Goal: Find specific fact: Find specific fact

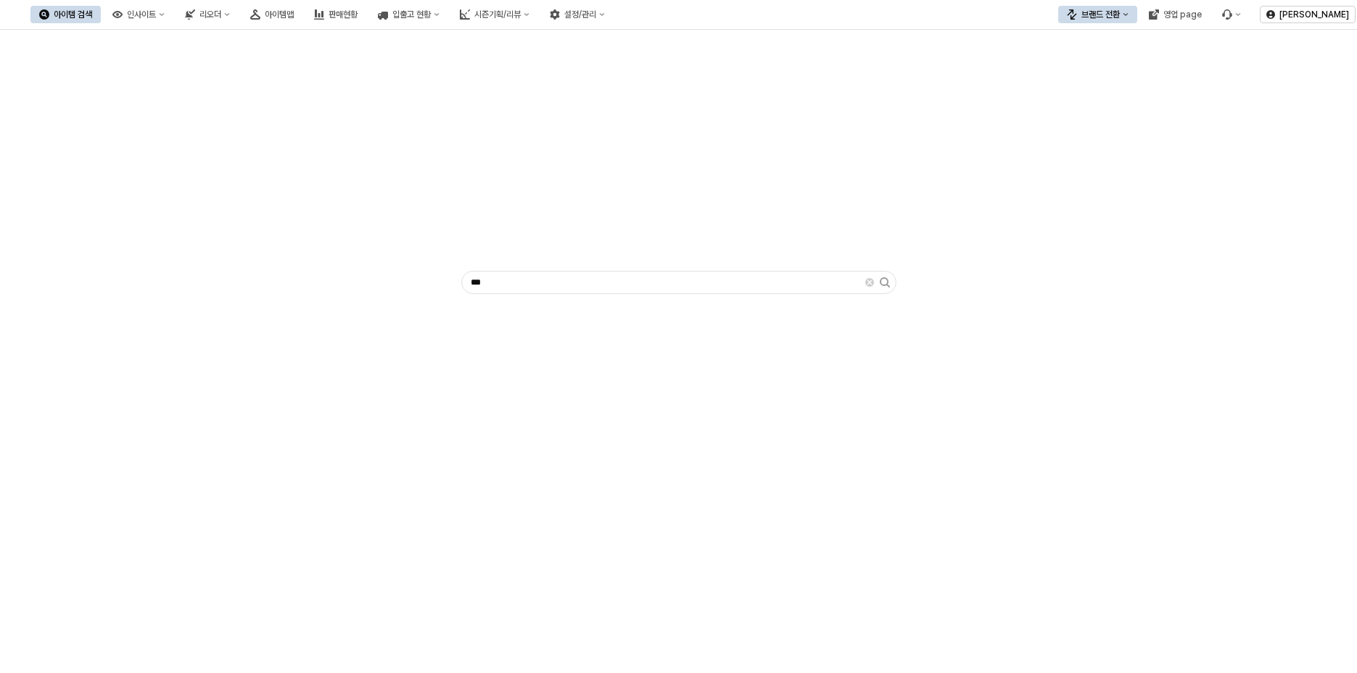
scroll to position [12406, 0]
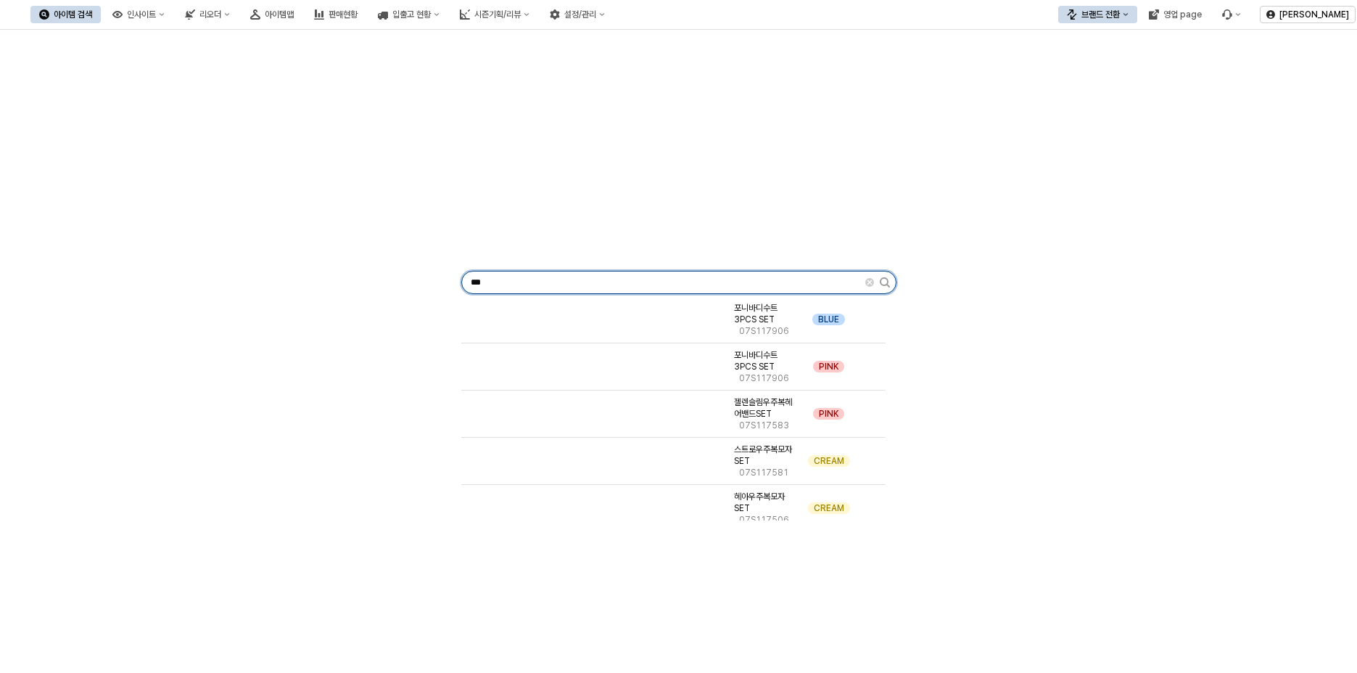
click at [574, 284] on input "***" at bounding box center [663, 282] width 403 height 22
type input "*"
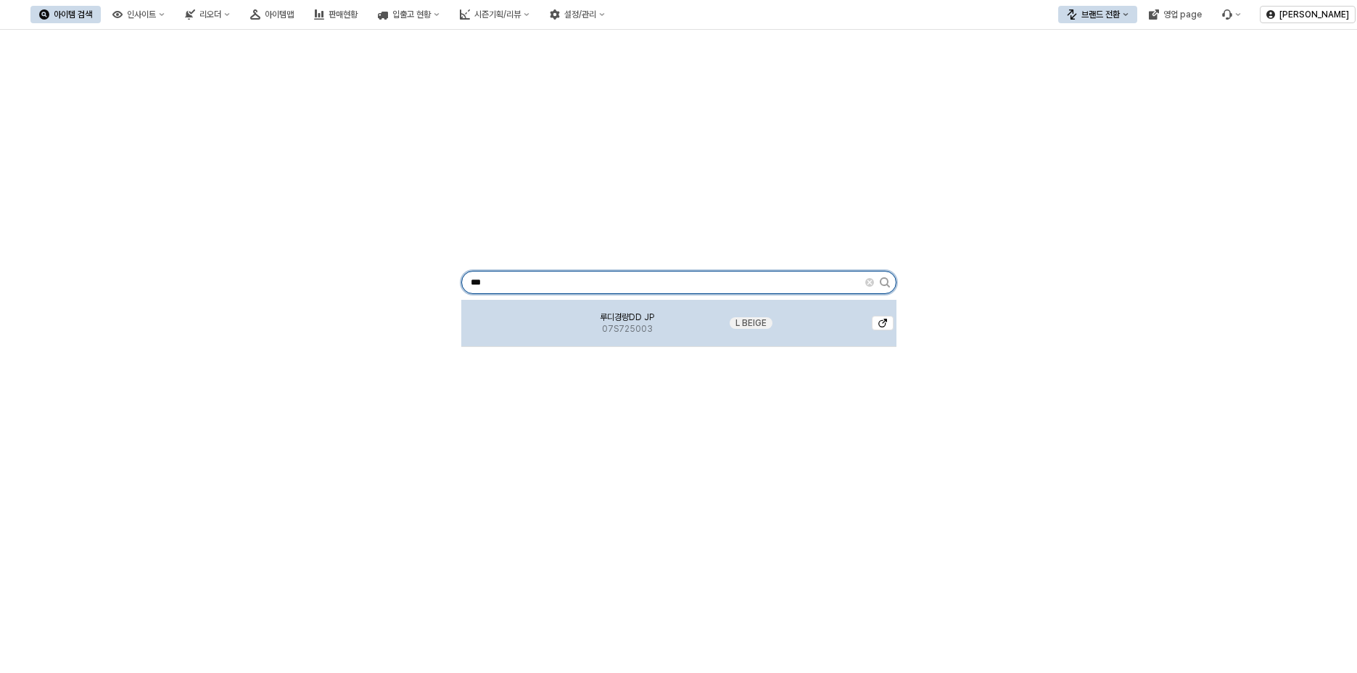
type input "***"
click at [511, 317] on img "App Frame" at bounding box center [511, 317] width 0 height 0
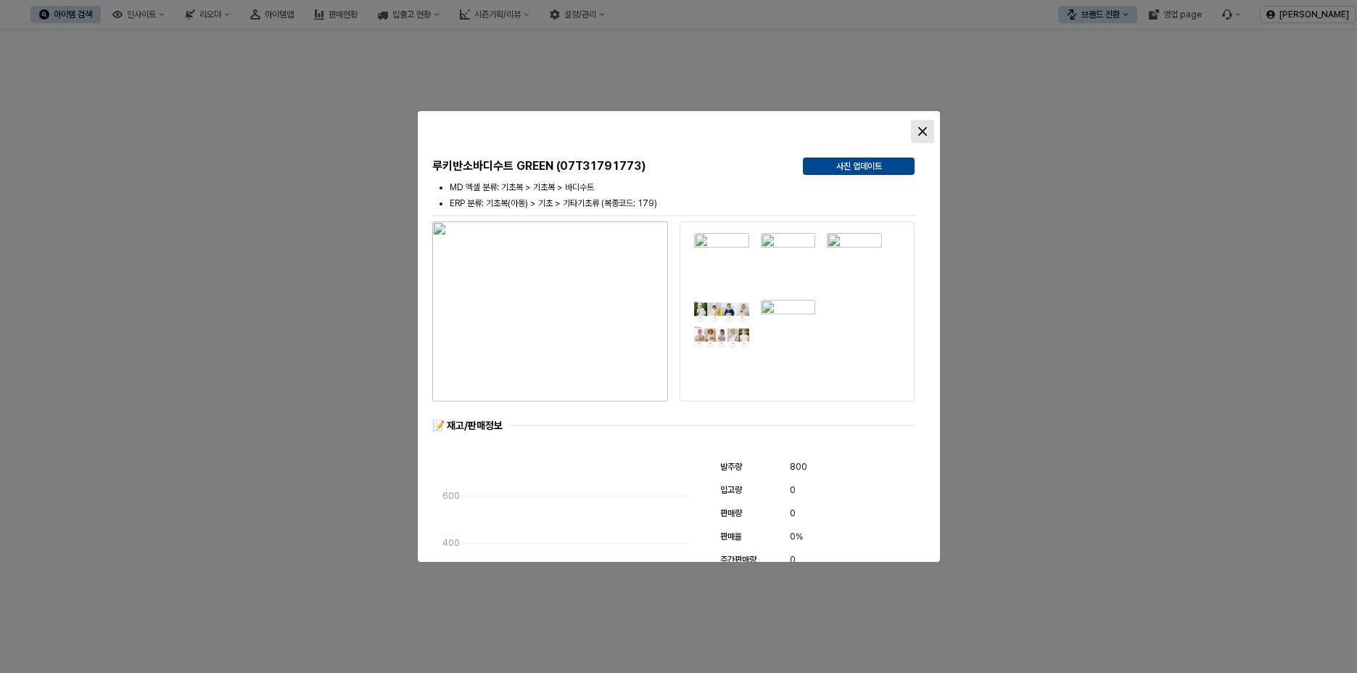
click at [932, 130] on div "Close" at bounding box center [923, 131] width 22 height 22
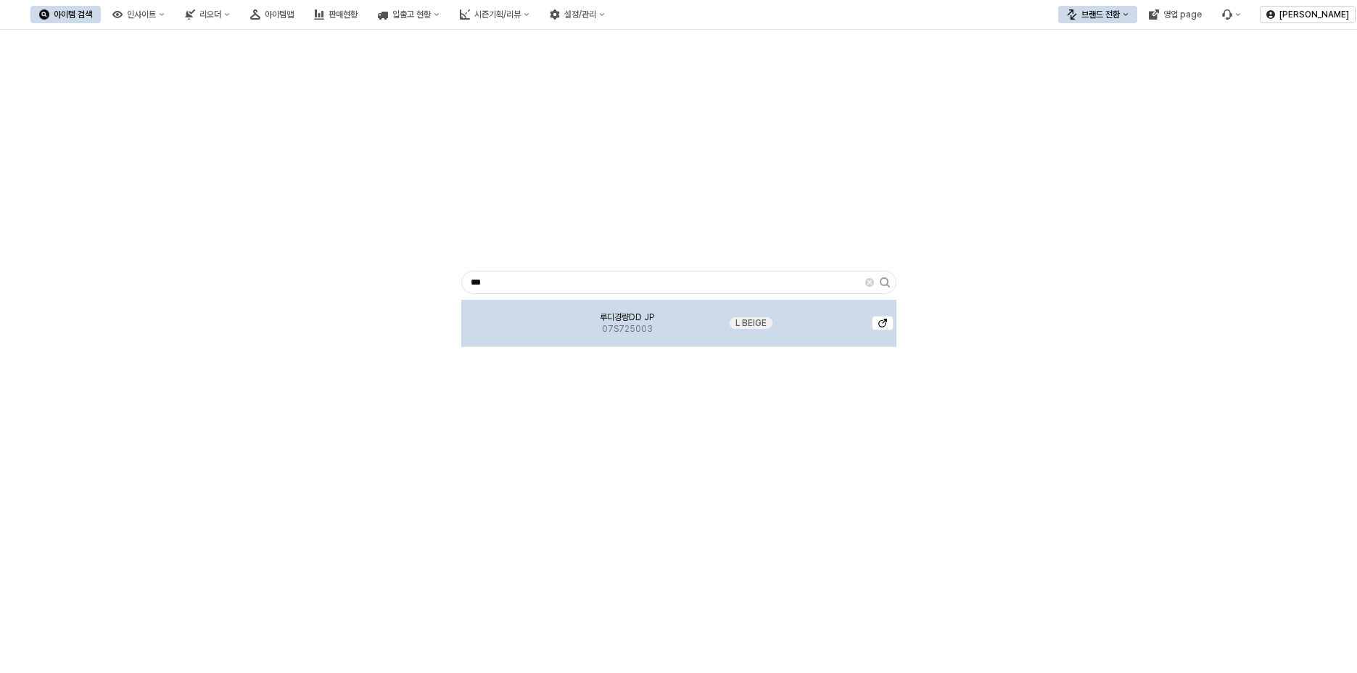
click at [511, 317] on img "App Frame" at bounding box center [511, 317] width 0 height 0
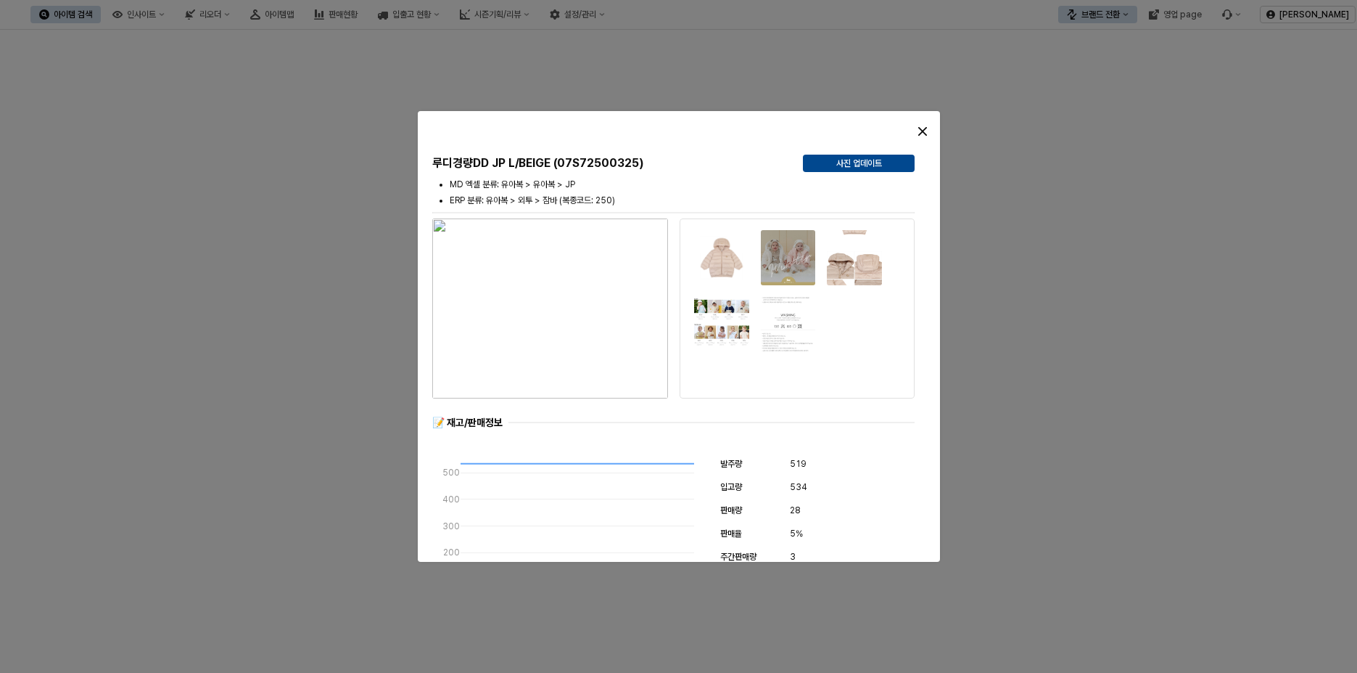
scroll to position [0, 0]
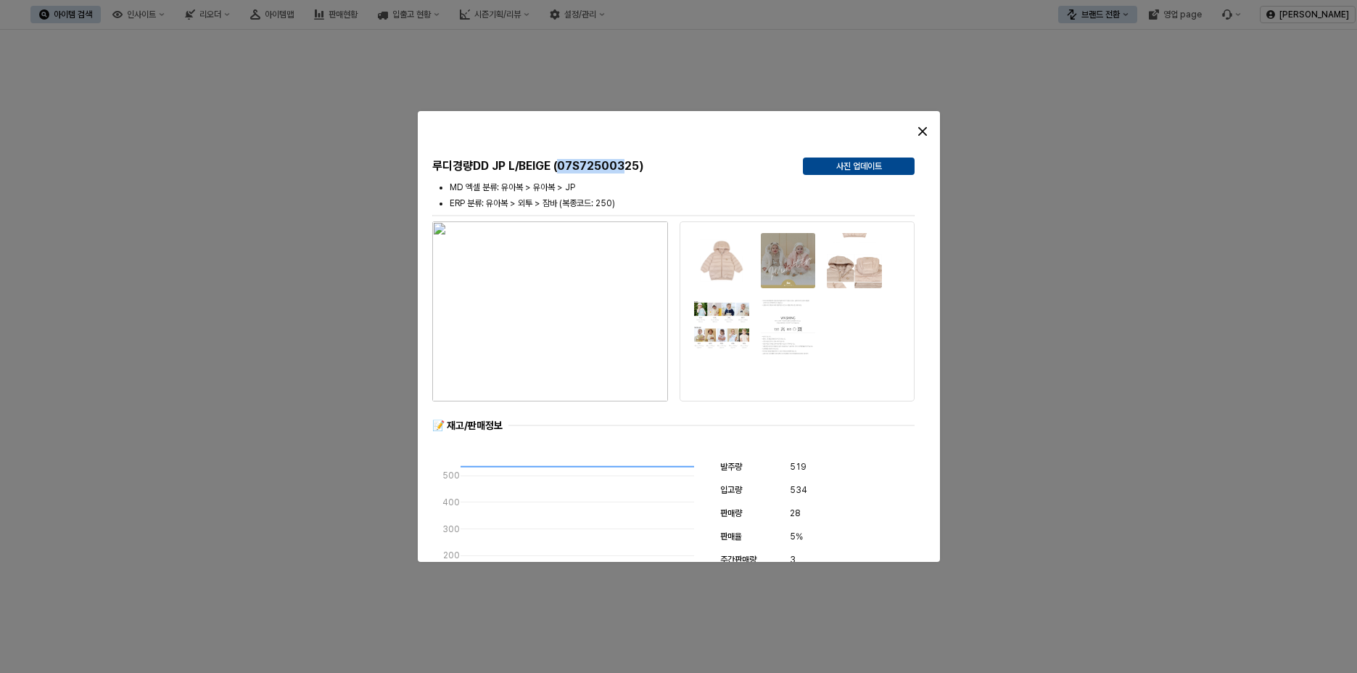
drag, startPoint x: 556, startPoint y: 164, endPoint x: 625, endPoint y: 164, distance: 68.2
click at [625, 164] on h5 "루디경량DD JP L/BEIGE (07S72500325)" at bounding box center [611, 166] width 359 height 15
copy h5 "07S725003"
click at [926, 130] on icon "Close" at bounding box center [923, 131] width 9 height 9
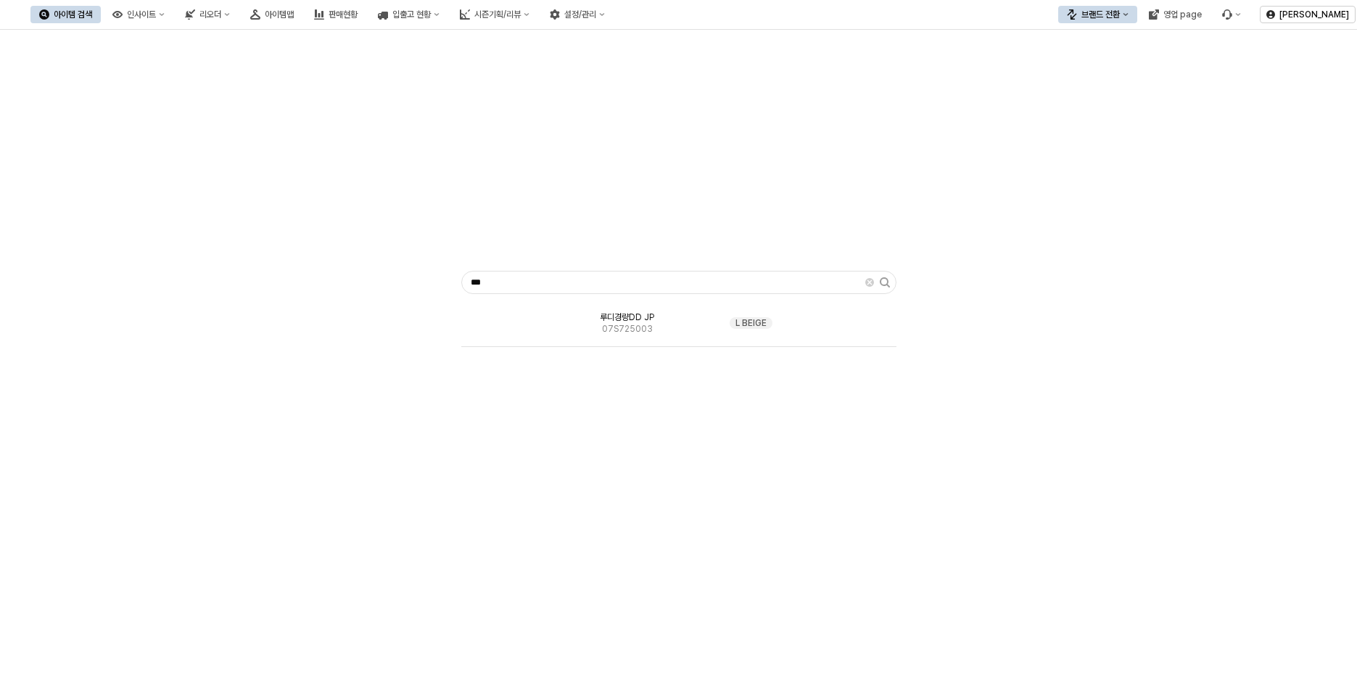
click at [570, 467] on div "루디경량DD JP 07S725003 L BEIGE" at bounding box center [678, 410] width 435 height 221
